Goal: Information Seeking & Learning: Learn about a topic

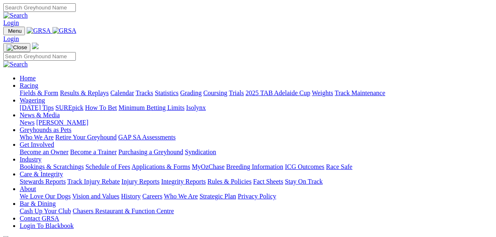
click at [31, 89] on link "Fields & Form" at bounding box center [39, 92] width 39 height 7
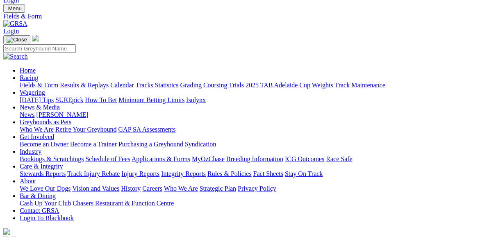
scroll to position [33, 0]
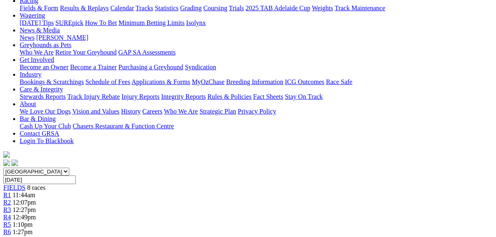
scroll to position [98, 0]
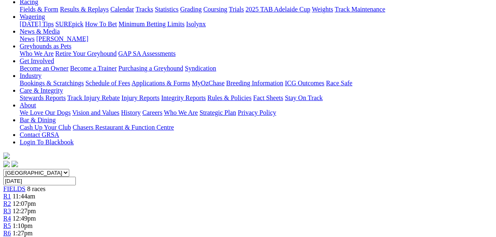
click at [11, 193] on link "R1" at bounding box center [7, 196] width 8 height 7
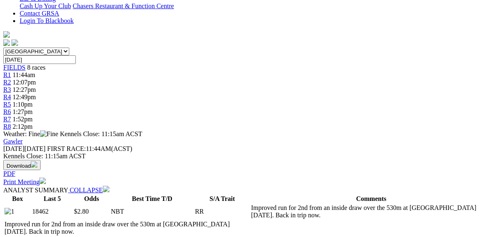
scroll to position [295, 0]
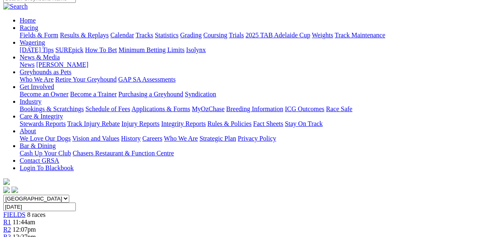
scroll to position [66, 0]
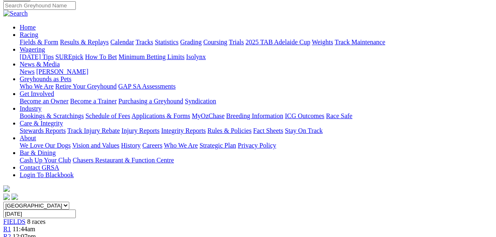
click at [11, 233] on span "R2" at bounding box center [7, 236] width 8 height 7
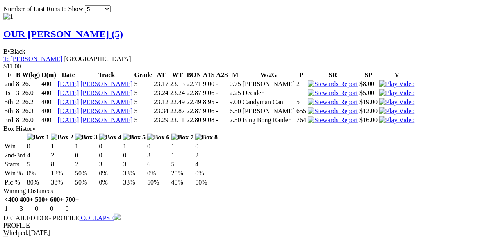
scroll to position [787, 0]
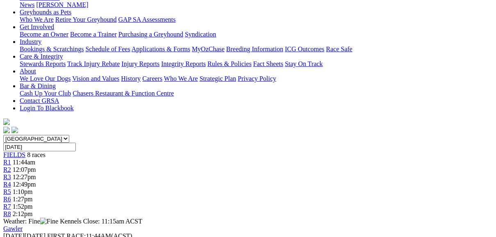
scroll to position [98, 0]
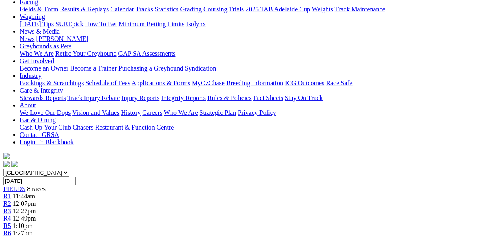
click at [256, 215] on div "R4 12:49pm" at bounding box center [248, 218] width 490 height 7
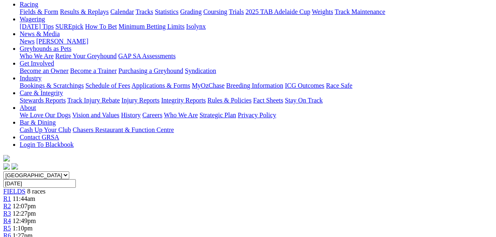
scroll to position [66, 0]
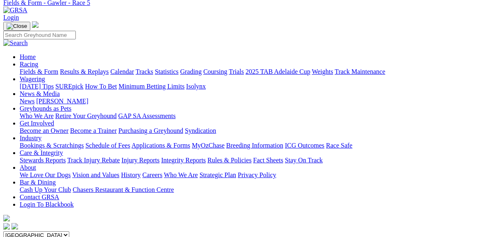
scroll to position [33, 0]
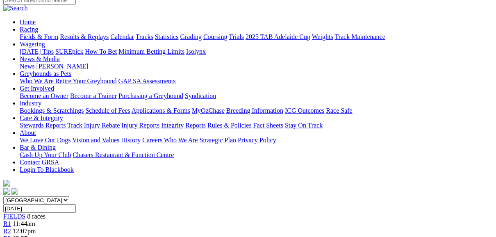
scroll to position [66, 0]
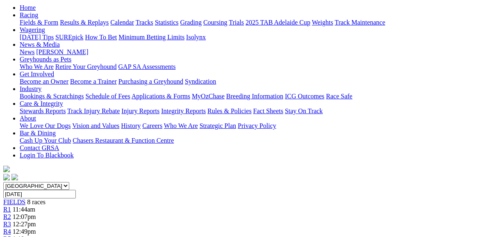
scroll to position [66, 0]
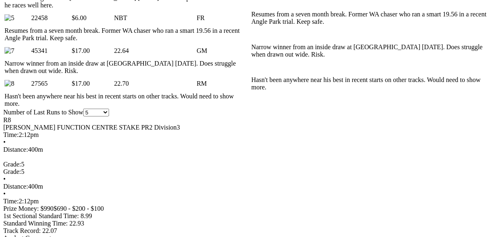
scroll to position [525, 0]
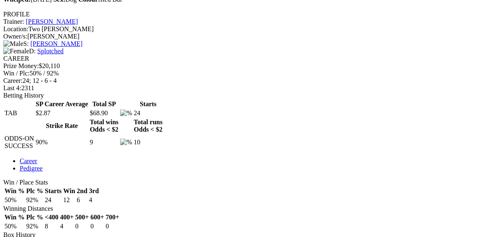
scroll to position [295, 0]
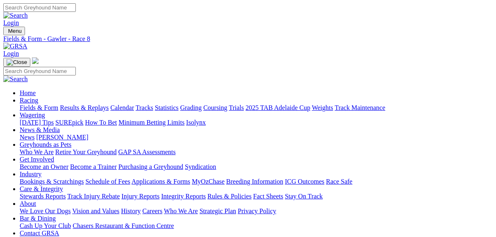
click at [46, 104] on link "Fields & Form" at bounding box center [39, 107] width 39 height 7
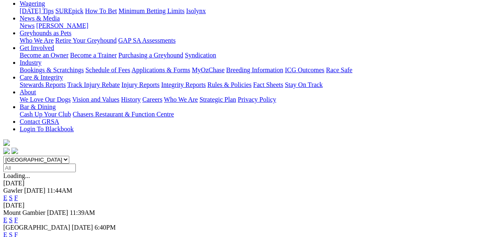
scroll to position [131, 0]
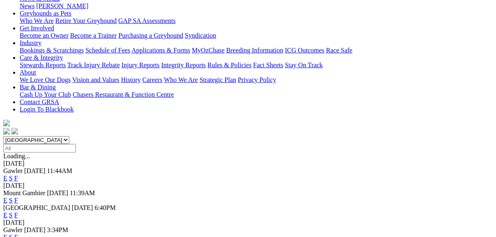
click at [7, 212] on link "E" at bounding box center [5, 215] width 4 height 7
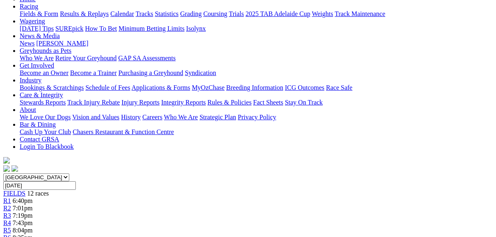
scroll to position [66, 0]
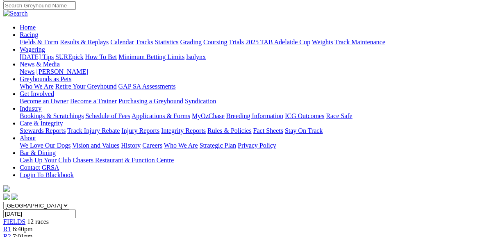
click at [11, 233] on span "R2" at bounding box center [7, 236] width 8 height 7
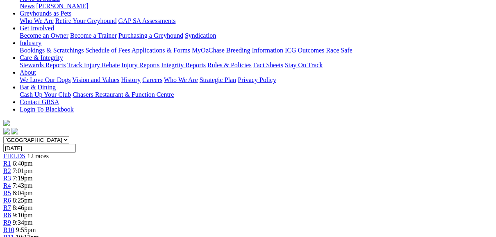
scroll to position [98, 0]
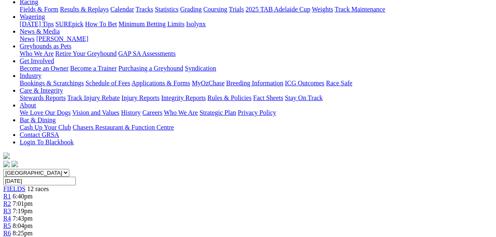
click at [11, 208] on span "R3" at bounding box center [7, 211] width 8 height 7
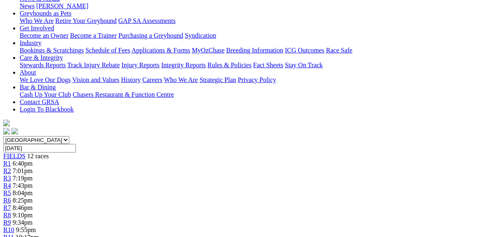
scroll to position [98, 0]
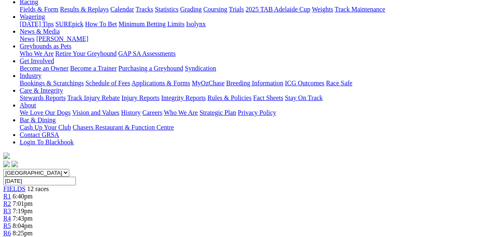
click at [11, 215] on span "R4" at bounding box center [7, 218] width 8 height 7
